Goal: Transaction & Acquisition: Subscribe to service/newsletter

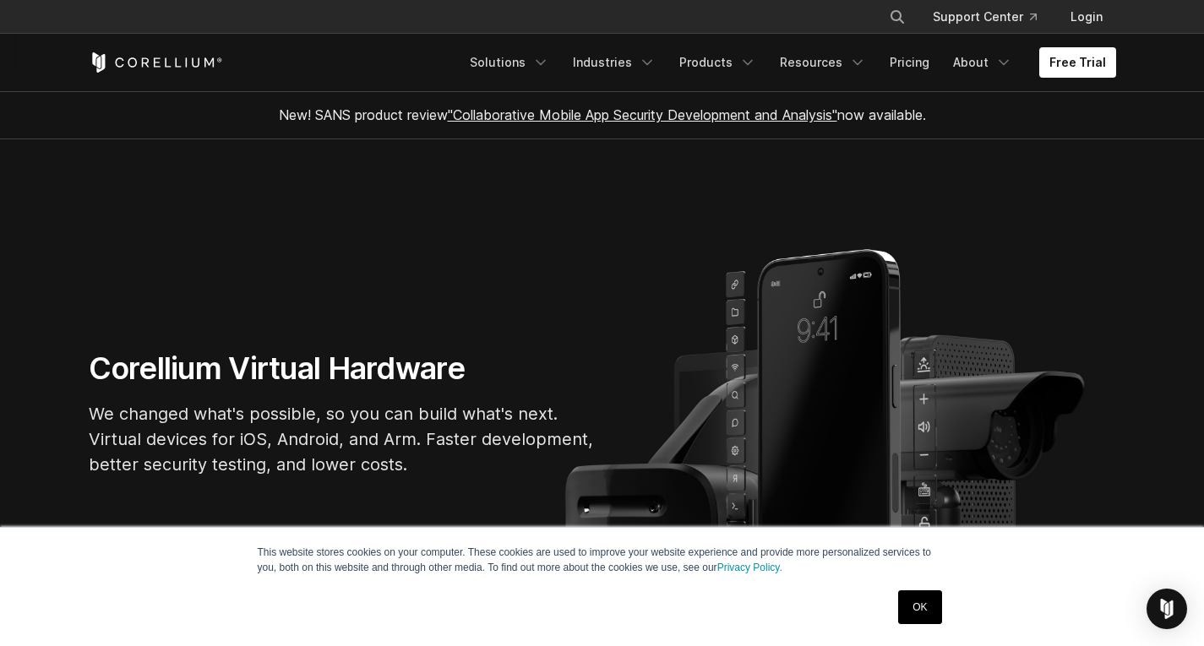
click at [1050, 255] on section "Corellium Virtual Hardware We changed what's possible, so you can build what's …" at bounding box center [602, 420] width 1204 height 563
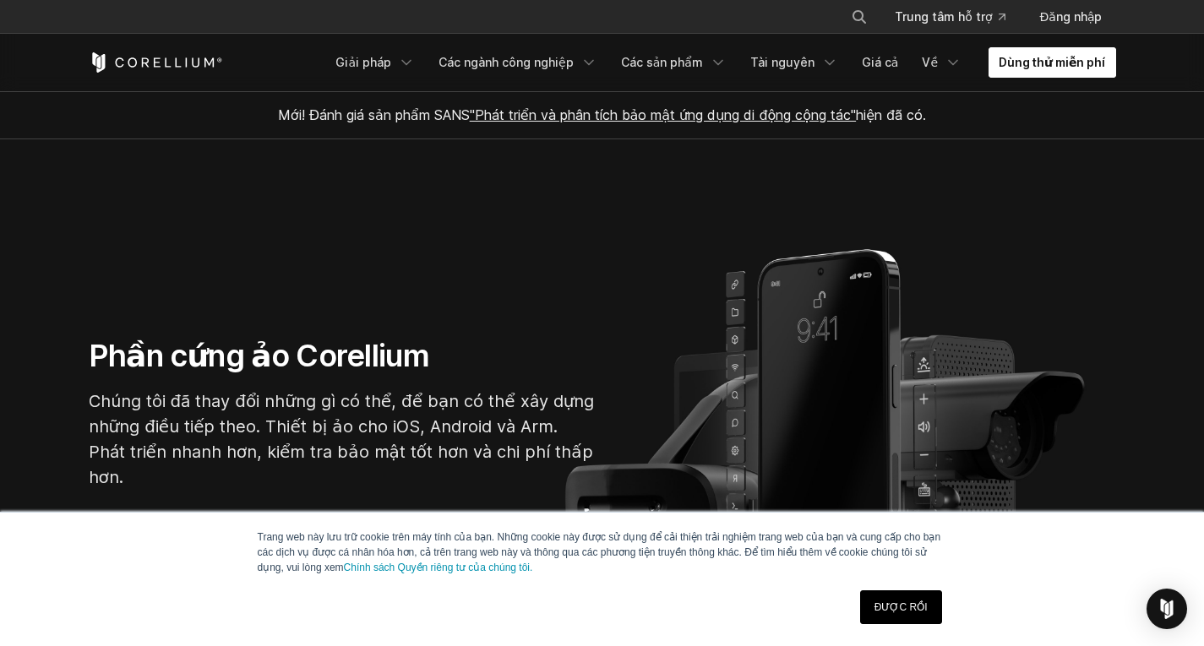
click at [1092, 66] on font "Dùng thử miễn phí" at bounding box center [1052, 62] width 106 height 14
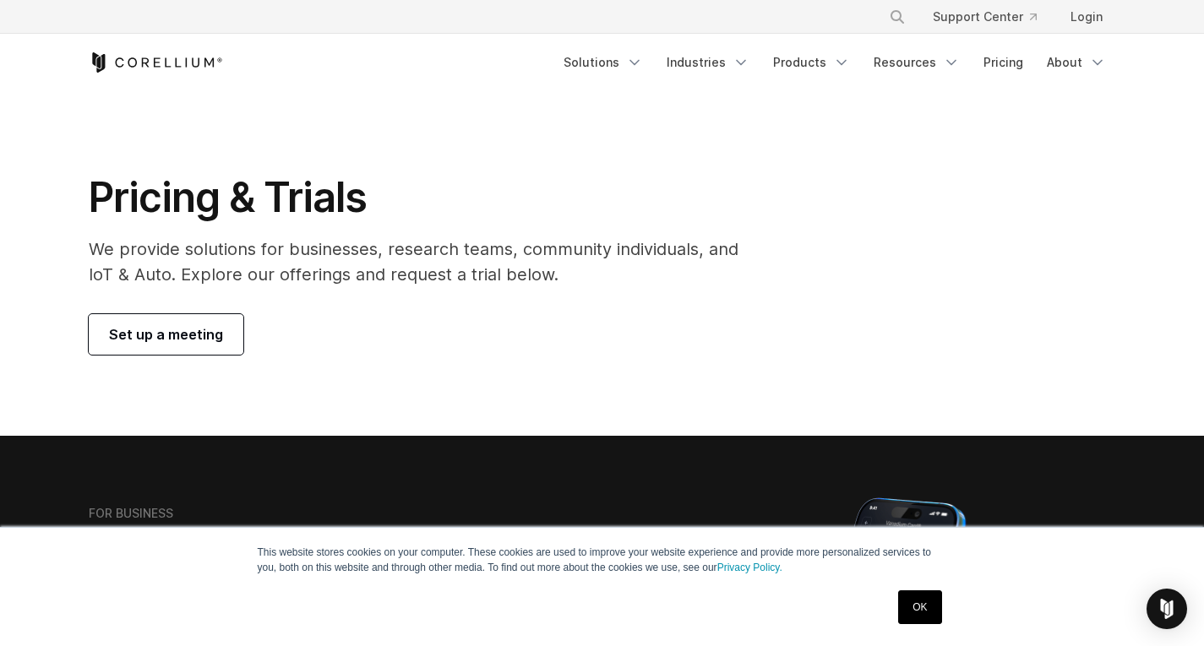
drag, startPoint x: 874, startPoint y: 192, endPoint x: 836, endPoint y: 200, distance: 38.1
click at [874, 192] on div "Pricing & Trials We provide solutions for businesses, research teams, community…" at bounding box center [602, 263] width 1061 height 182
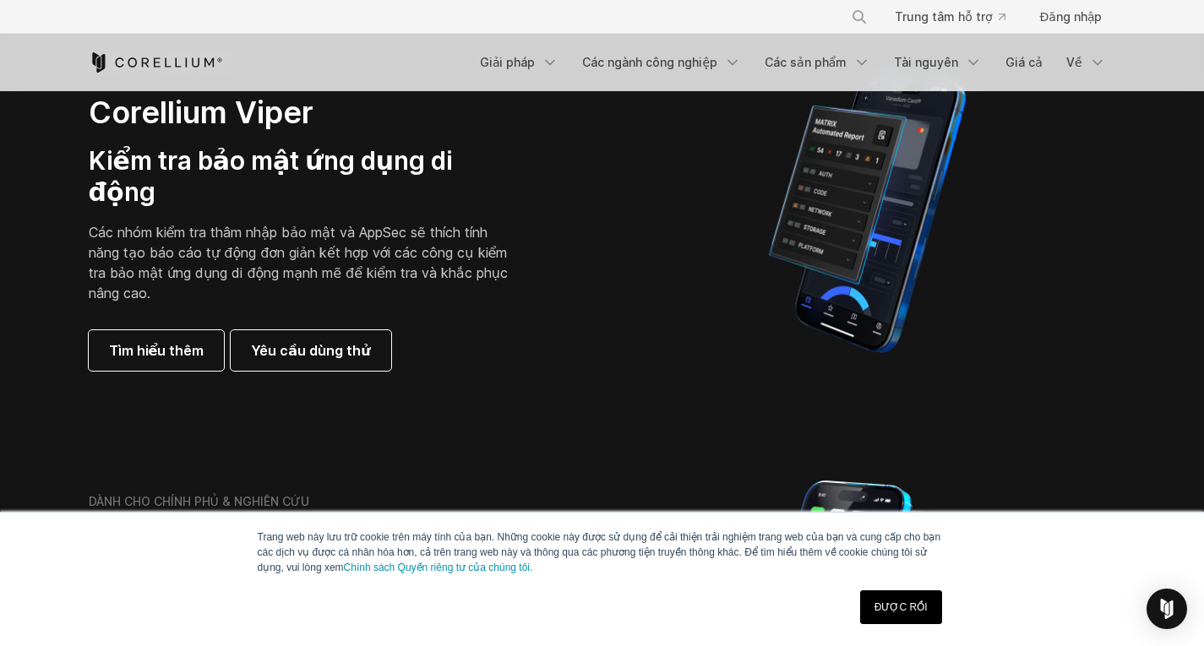
scroll to position [422, 0]
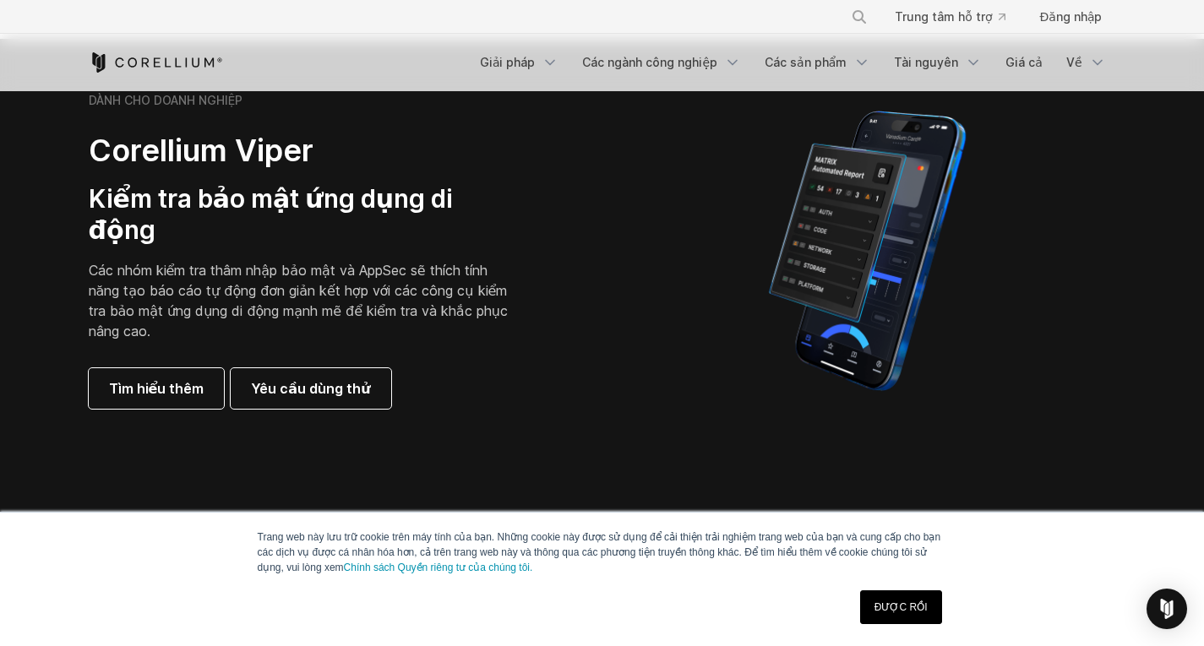
click at [906, 607] on font "ĐƯỢC RỒI" at bounding box center [900, 608] width 53 height 12
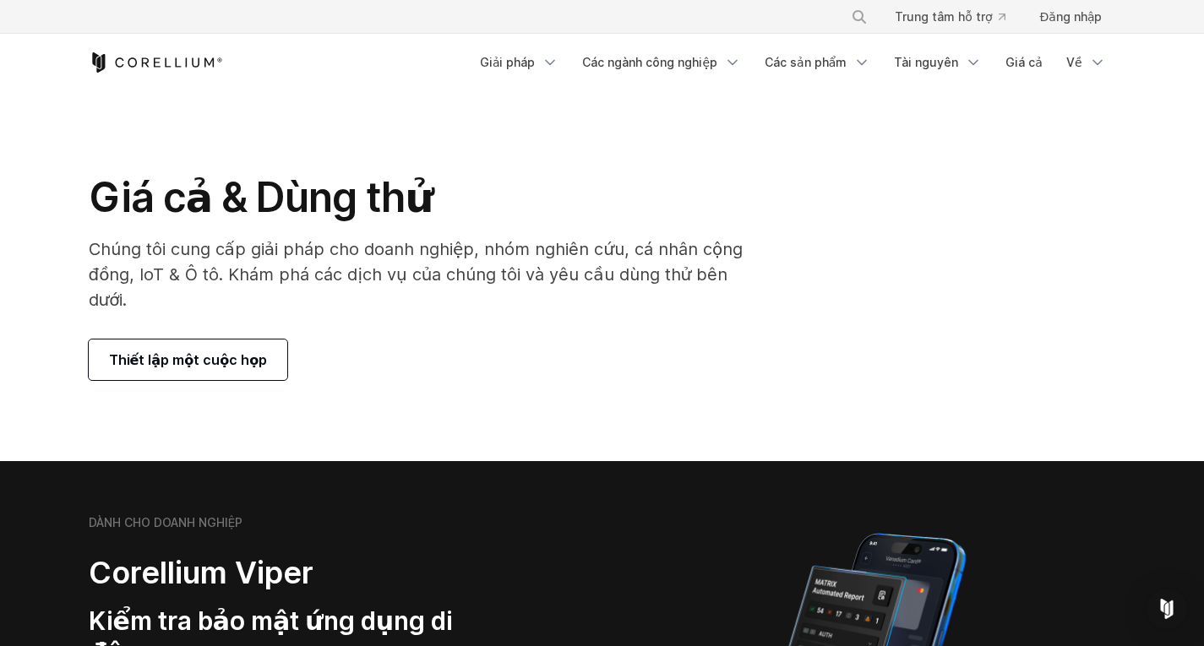
scroll to position [0, 0]
click at [781, 62] on font "Các sản phẩm" at bounding box center [806, 62] width 82 height 14
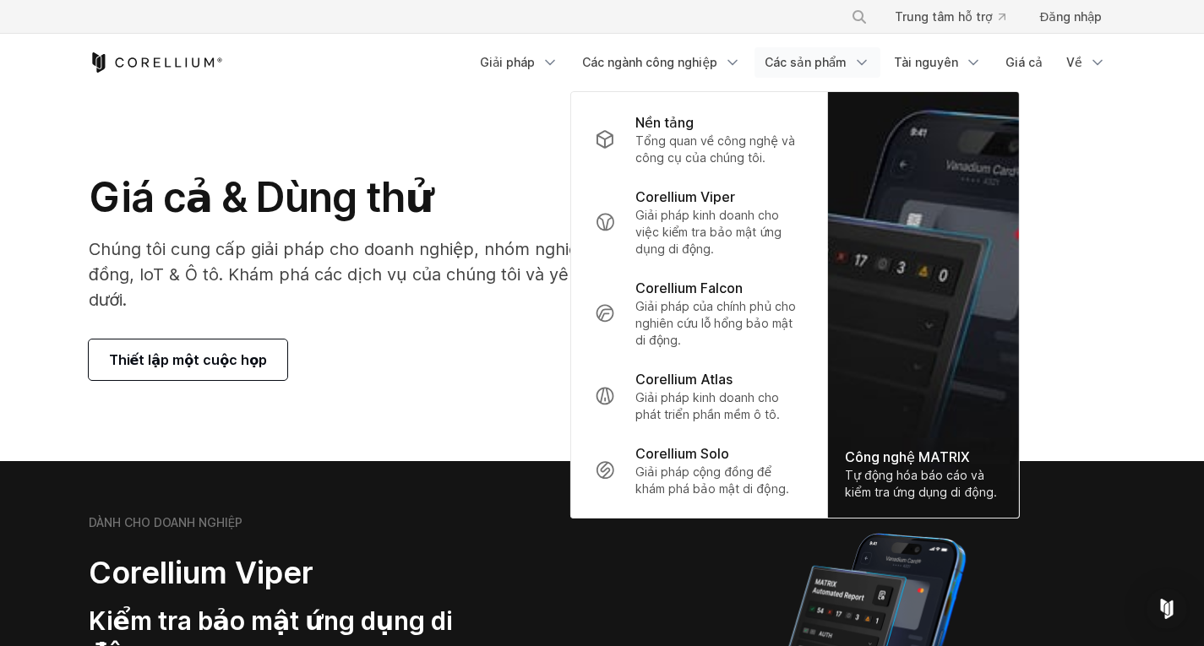
click at [789, 62] on font "Các sản phẩm" at bounding box center [806, 62] width 82 height 14
